Goal: Navigation & Orientation: Find specific page/section

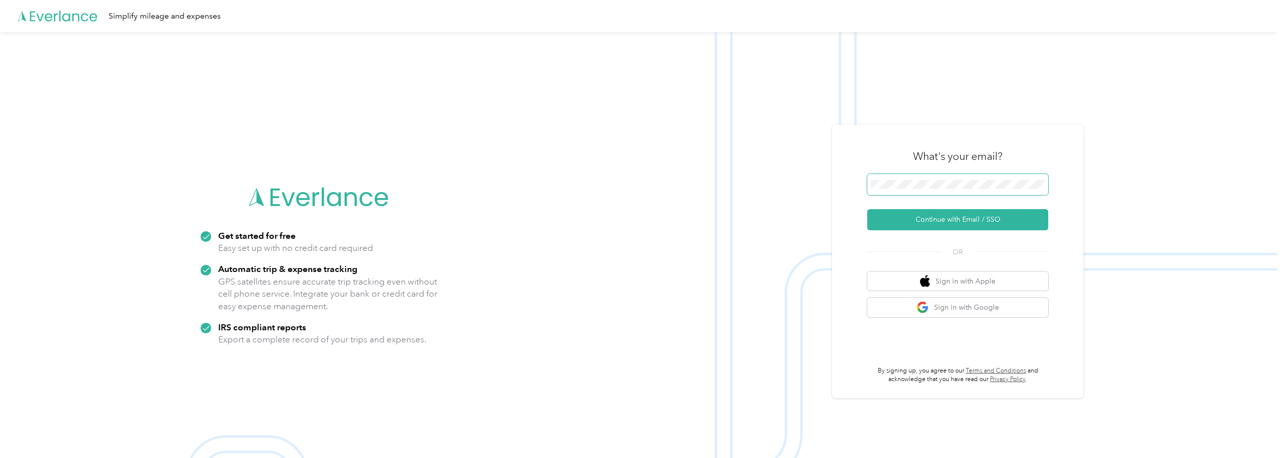
click at [942, 179] on span at bounding box center [957, 184] width 181 height 21
click at [944, 218] on button "Continue with Email / SSO" at bounding box center [957, 219] width 181 height 21
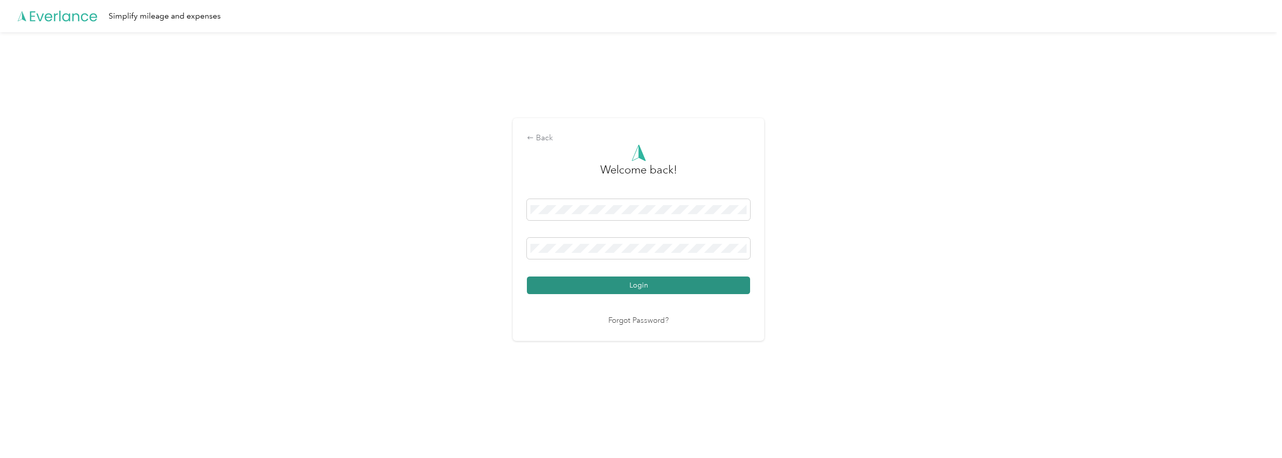
click at [646, 284] on button "Login" at bounding box center [638, 285] width 223 height 18
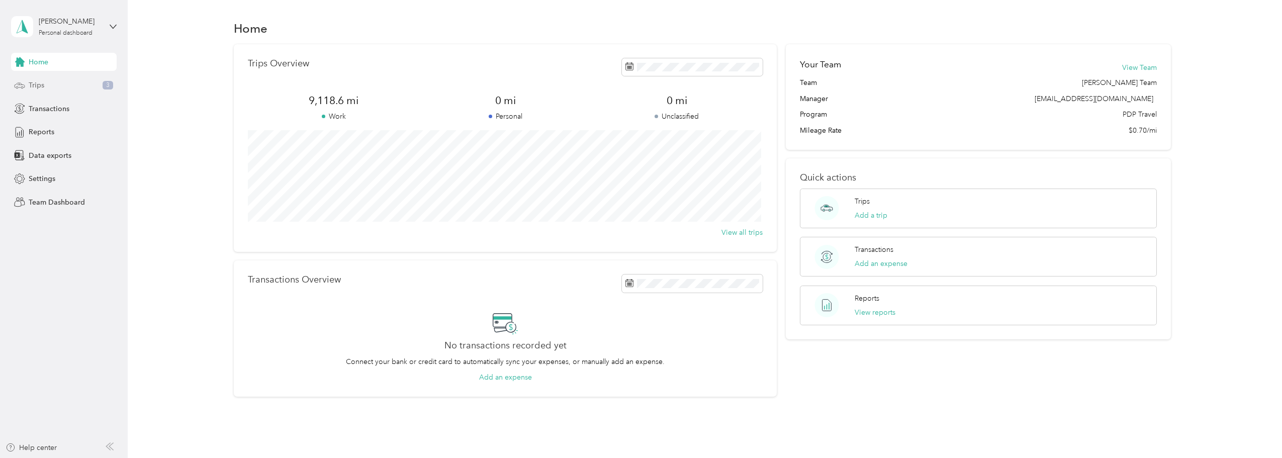
click at [51, 84] on div "Trips 3" at bounding box center [64, 85] width 106 height 18
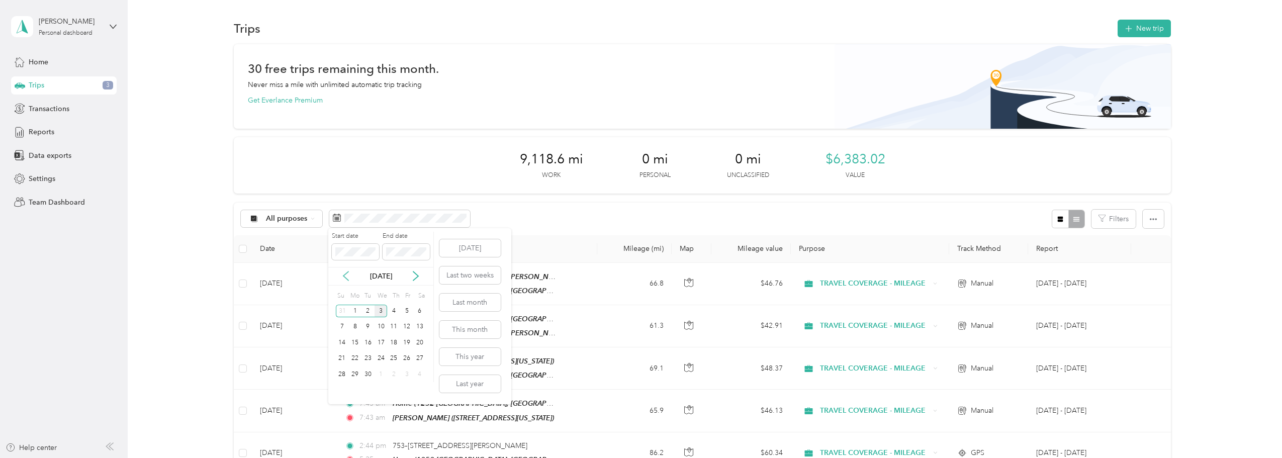
click at [347, 273] on icon at bounding box center [345, 276] width 5 height 9
click at [410, 311] on div "1" at bounding box center [406, 311] width 13 height 13
click at [340, 393] on div "31" at bounding box center [342, 390] width 13 height 13
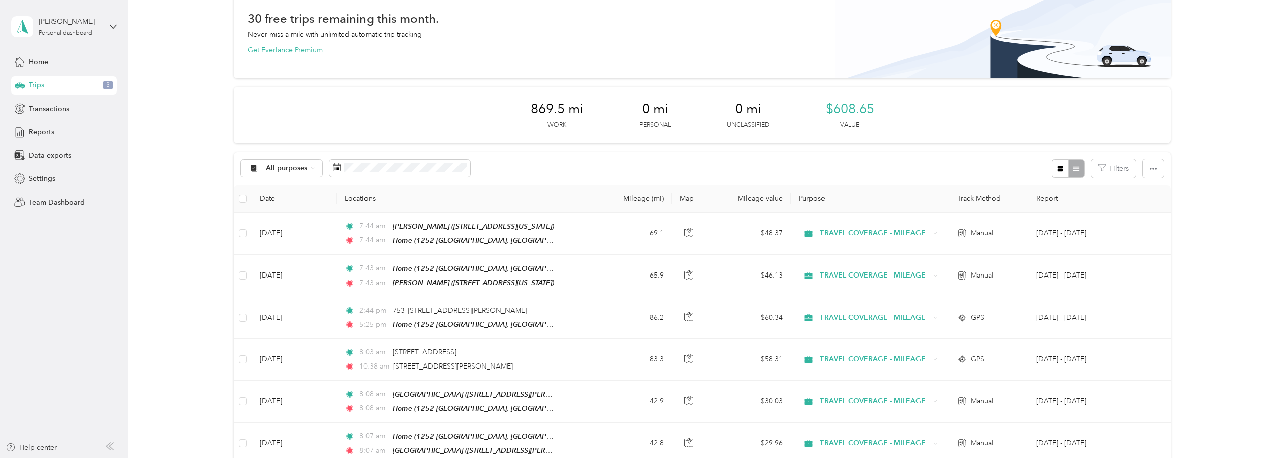
scroll to position [101, 0]
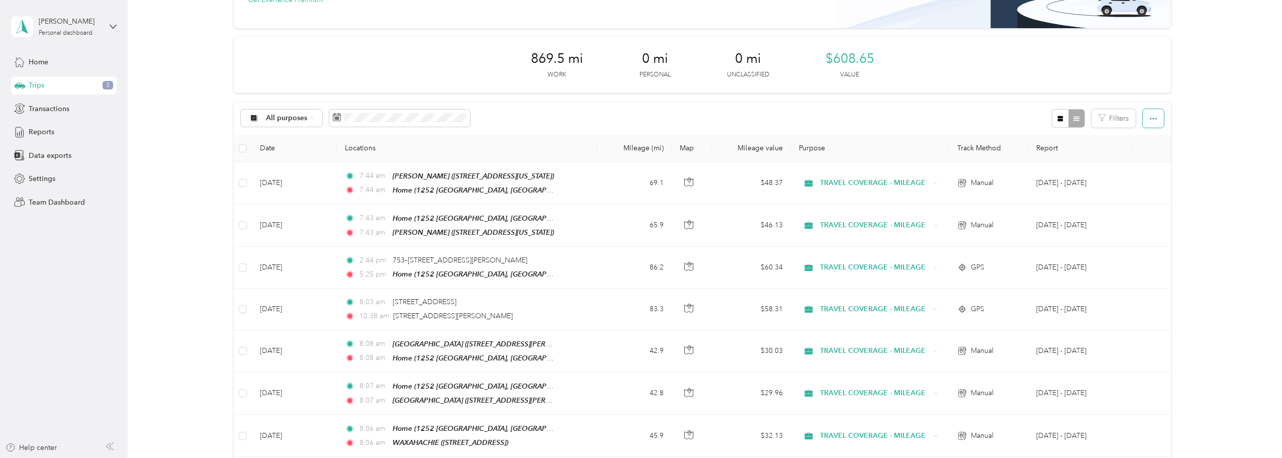
click at [1149, 123] on button "button" at bounding box center [1153, 118] width 21 height 19
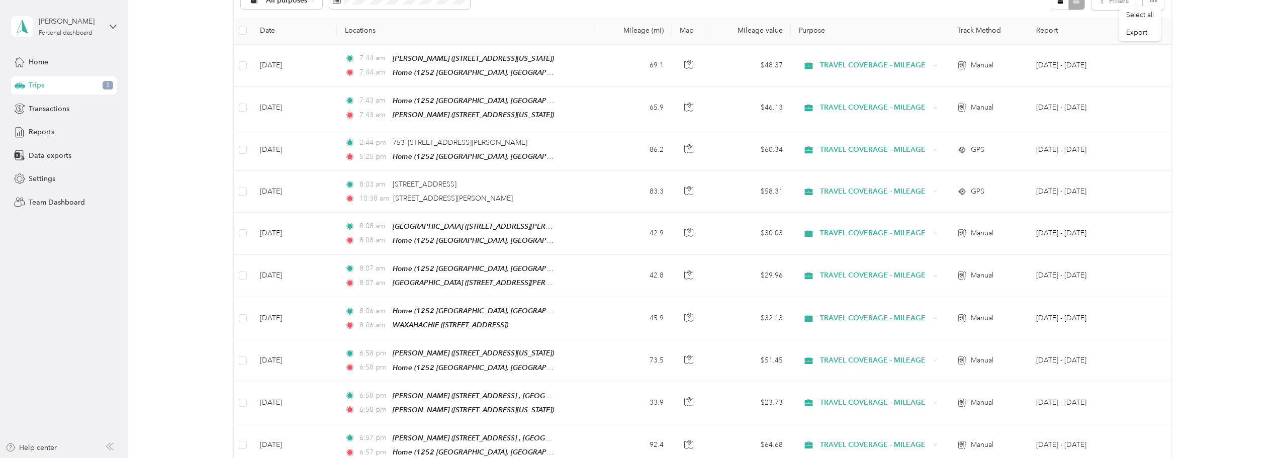
scroll to position [164, 0]
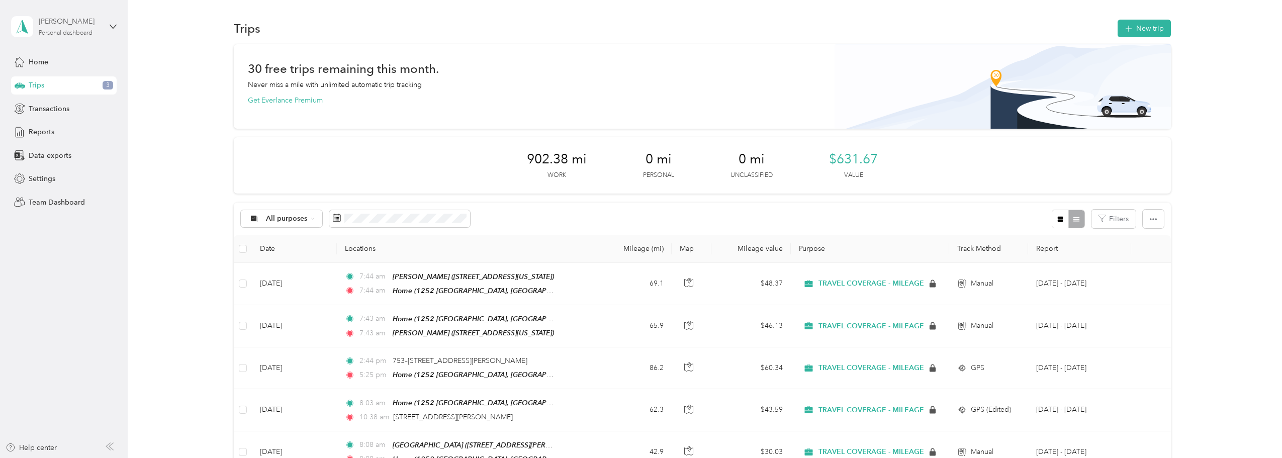
click at [55, 26] on div "[PERSON_NAME]" at bounding box center [70, 21] width 63 height 11
click at [80, 251] on aside "Kim Coatney Personal dashboard Home Trips 3 Transactions Reports Data exports S…" at bounding box center [64, 229] width 128 height 458
click at [40, 58] on span "Home" at bounding box center [39, 62] width 20 height 11
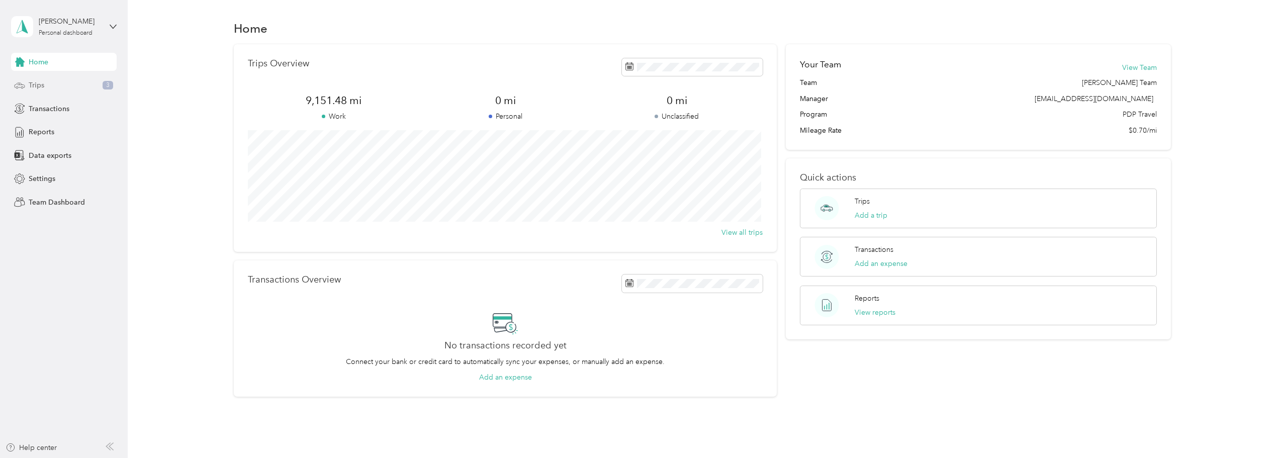
click at [43, 82] on span "Trips" at bounding box center [37, 85] width 16 height 11
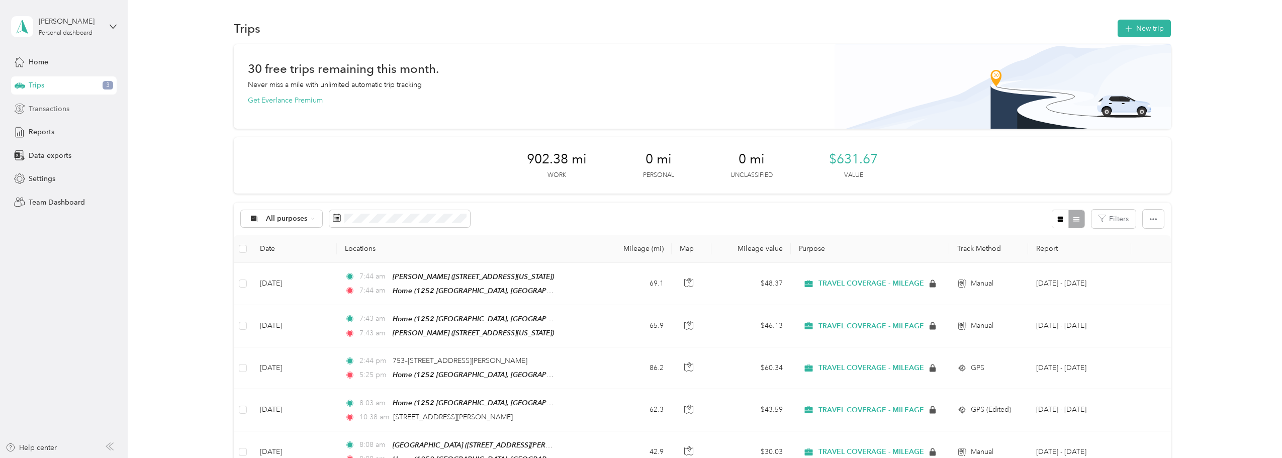
click at [43, 109] on span "Transactions" at bounding box center [49, 109] width 41 height 11
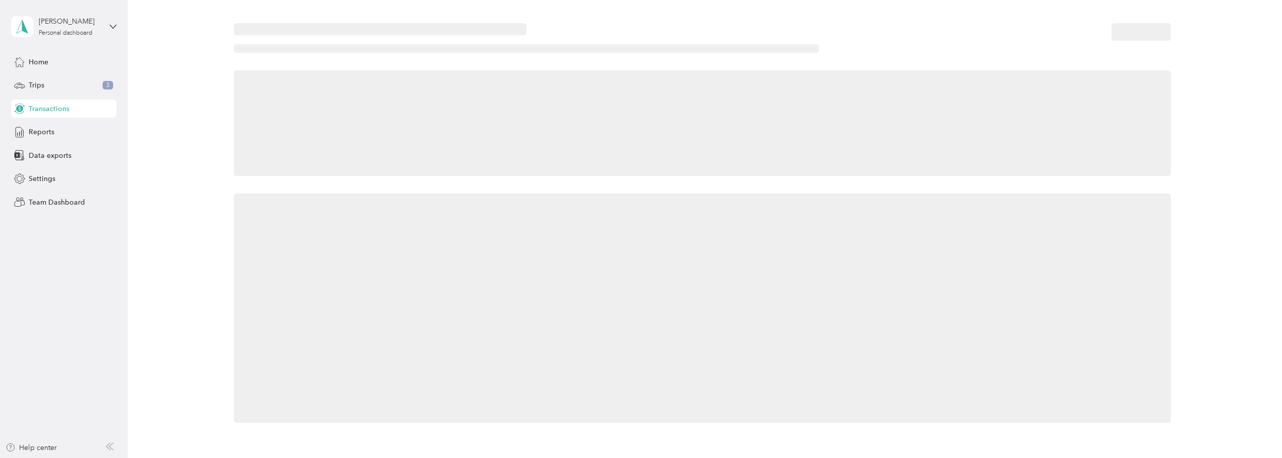
click at [43, 109] on span "Transactions" at bounding box center [49, 109] width 41 height 11
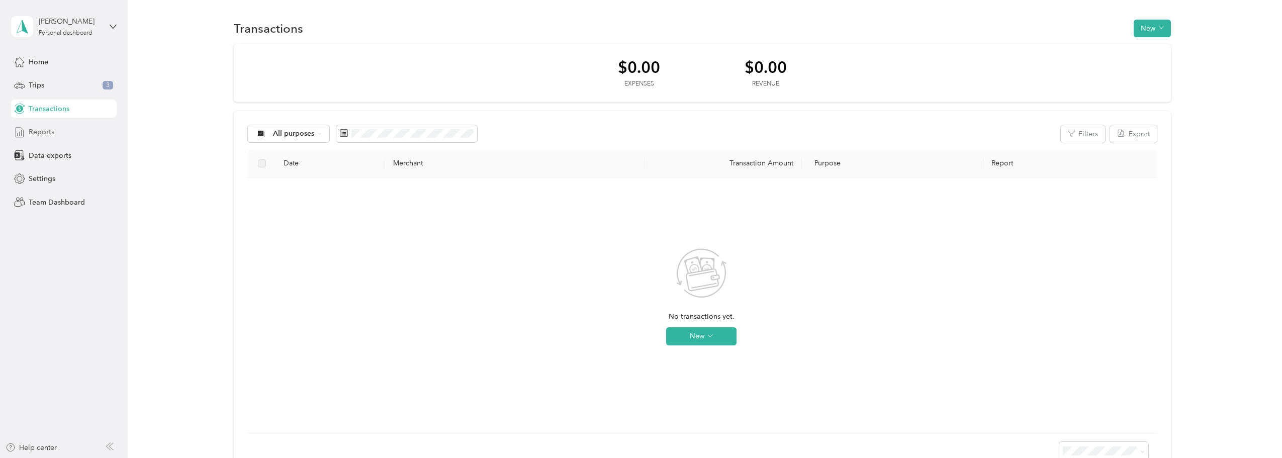
click at [49, 130] on span "Reports" at bounding box center [42, 132] width 26 height 11
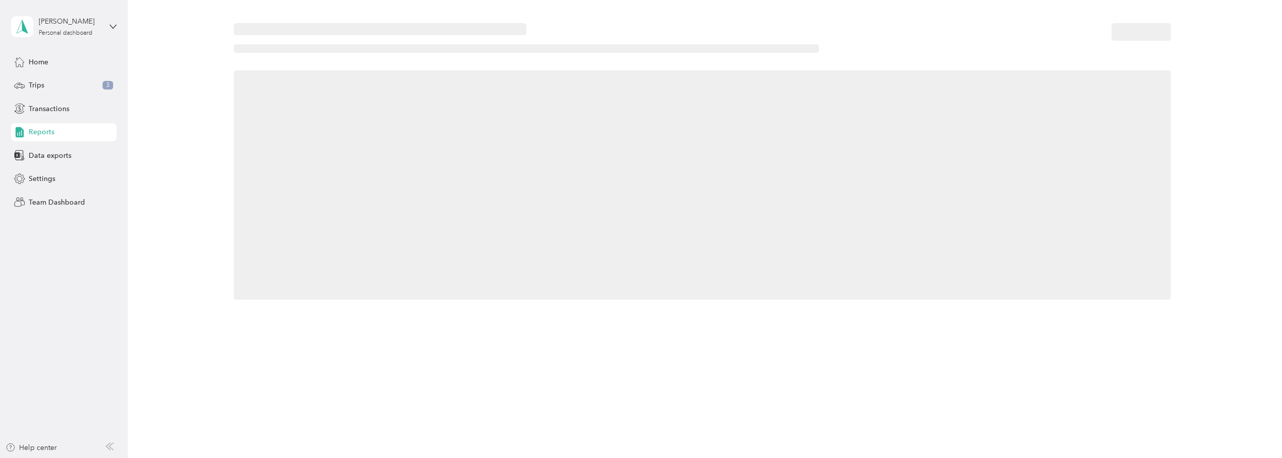
click at [49, 130] on span "Reports" at bounding box center [42, 132] width 26 height 11
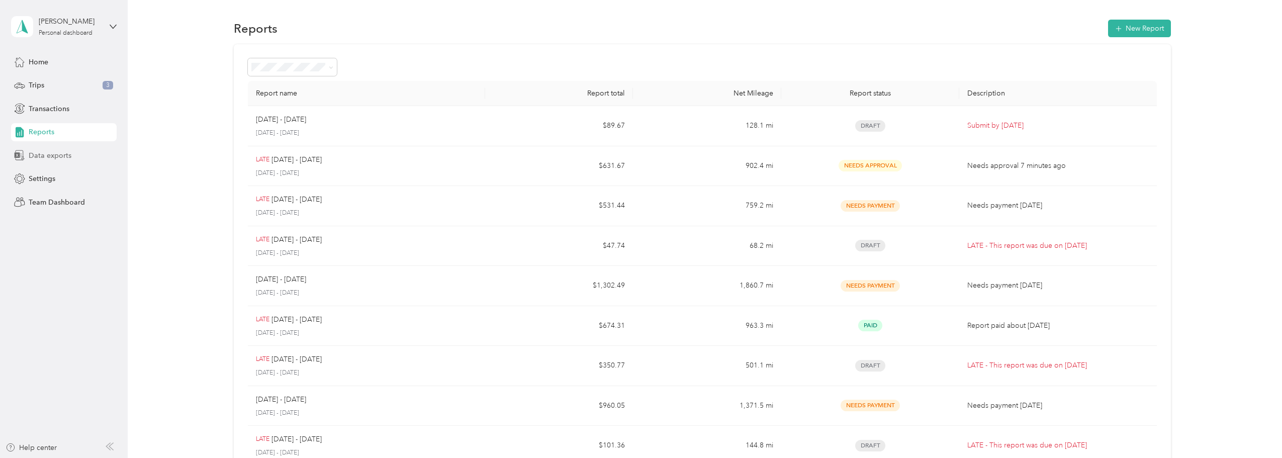
click at [49, 151] on span "Data exports" at bounding box center [50, 155] width 43 height 11
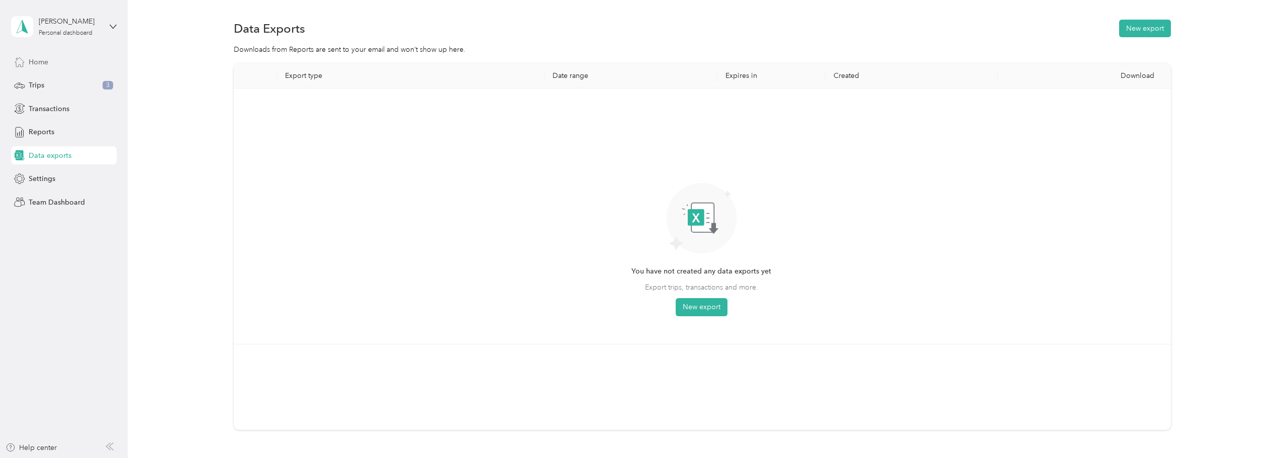
click at [39, 61] on span "Home" at bounding box center [39, 62] width 20 height 11
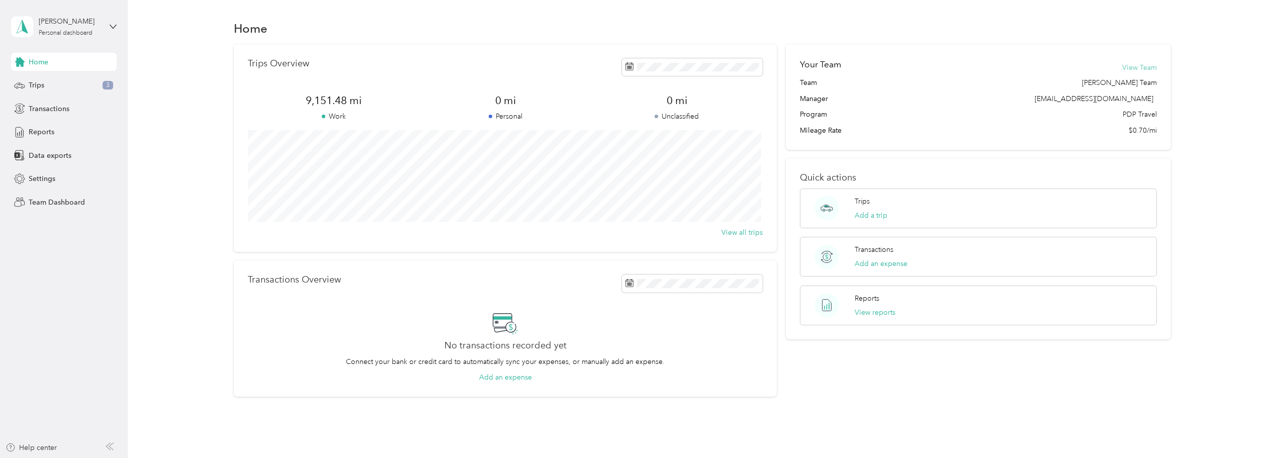
click at [1137, 67] on button "View Team" at bounding box center [1139, 67] width 35 height 11
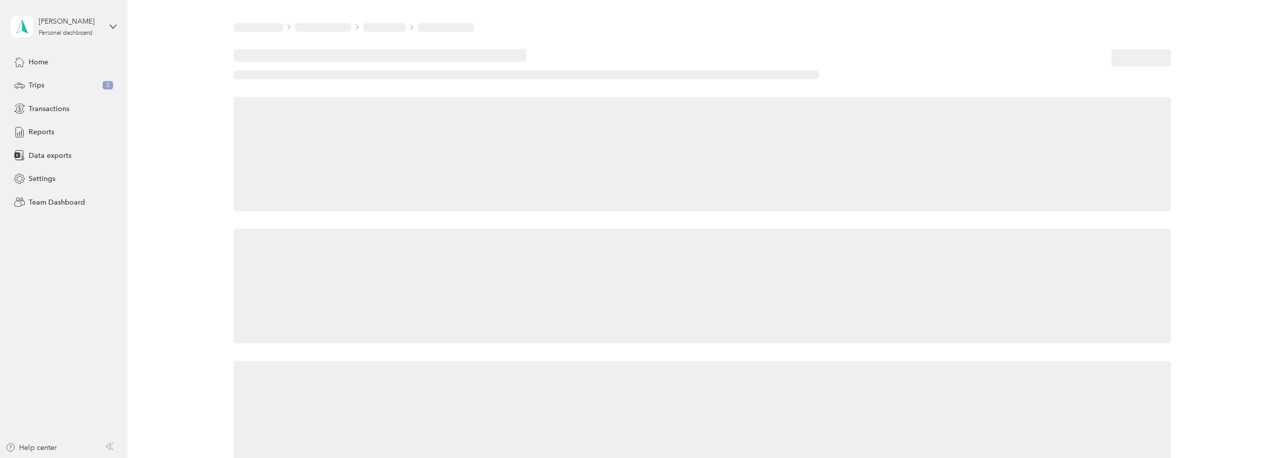
click at [1137, 67] on div at bounding box center [702, 64] width 937 height 30
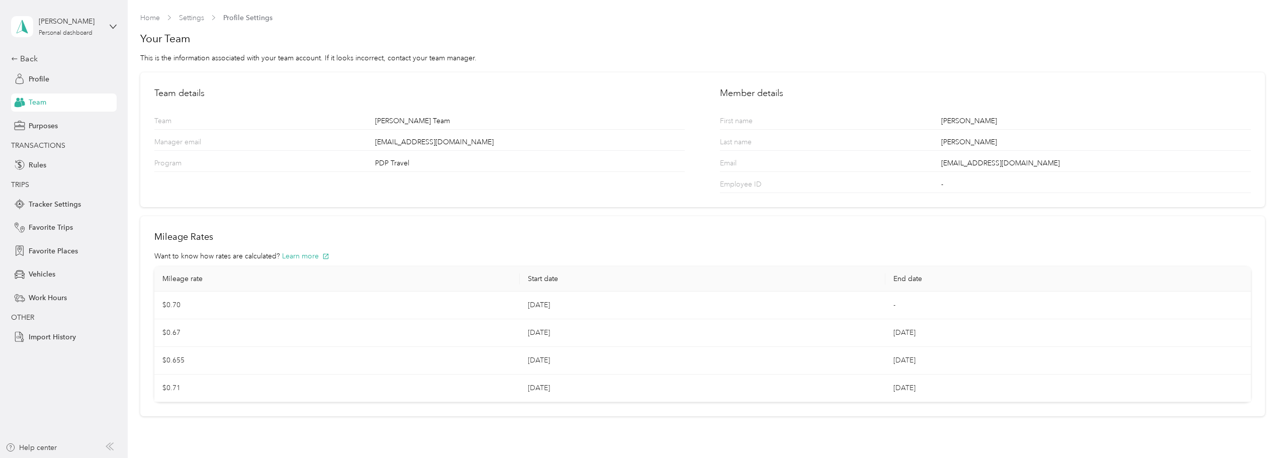
scroll to position [29, 0]
